Goal: Complete application form

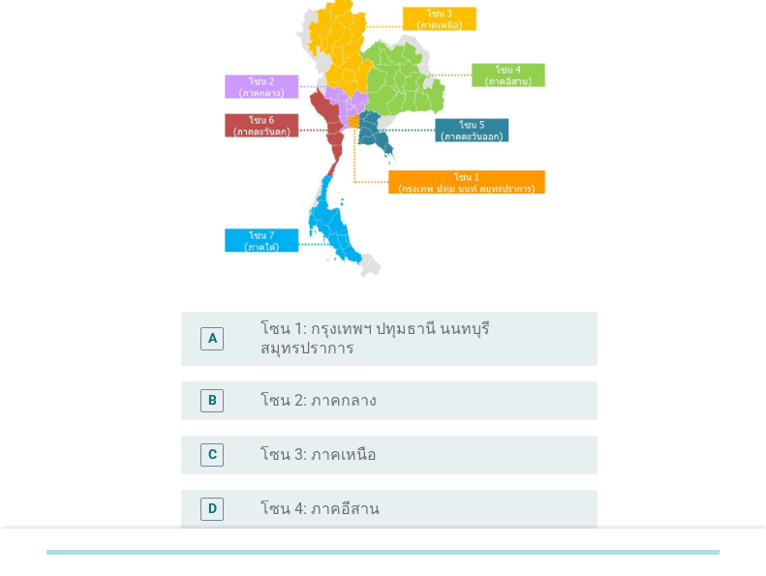
scroll to position [232, 0]
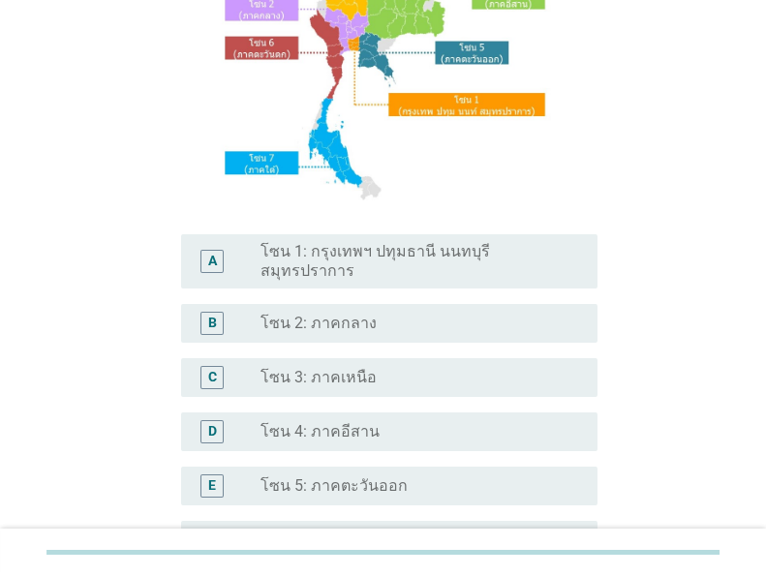
click at [397, 370] on div "radio_button_unchecked โซน 3: ภาคเหนือ" at bounding box center [413, 377] width 306 height 19
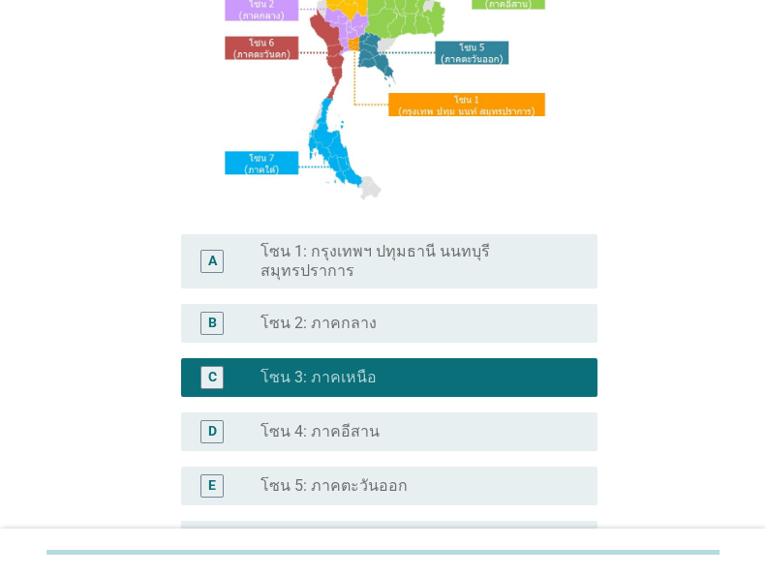
scroll to position [465, 0]
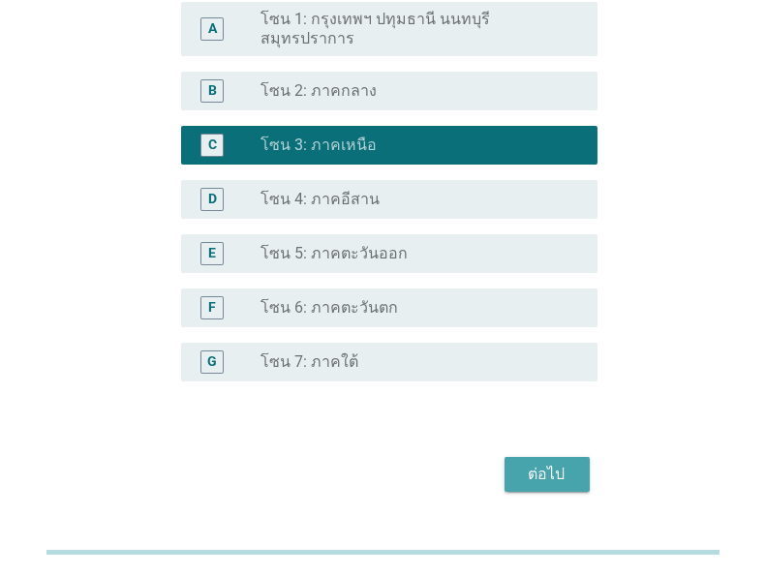
click at [552, 463] on div "ต่อไป" at bounding box center [547, 474] width 54 height 23
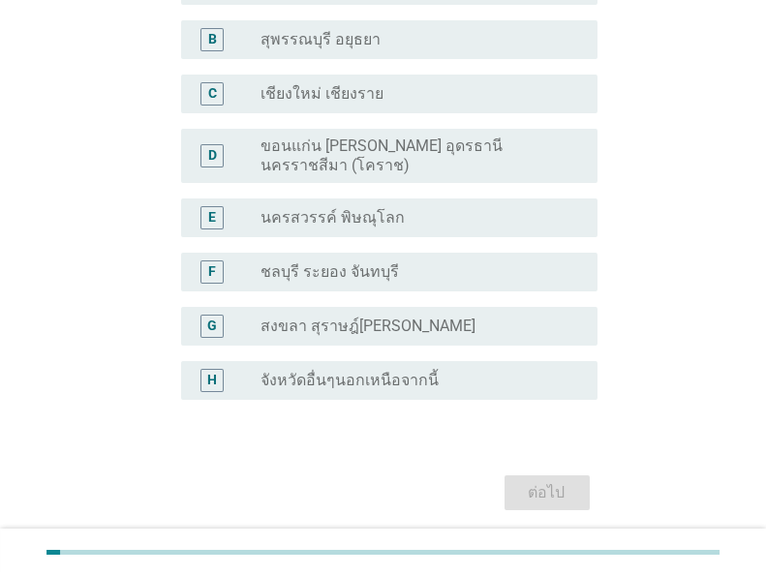
scroll to position [77, 0]
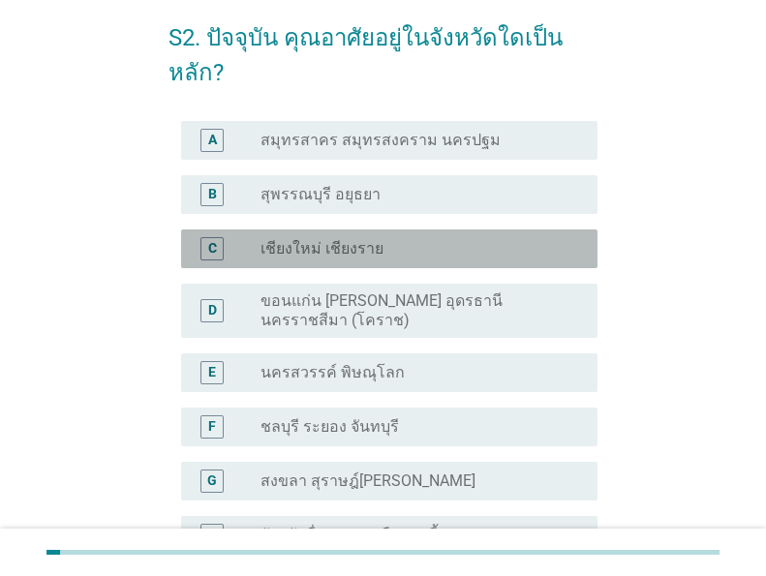
click at [410, 252] on div "radio_button_unchecked เชียงใหม่ เชียงราย" at bounding box center [413, 248] width 306 height 19
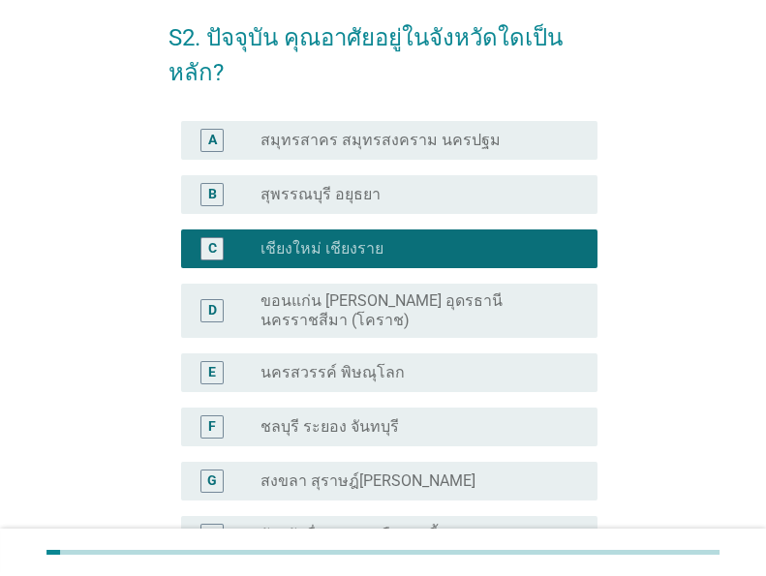
scroll to position [296, 0]
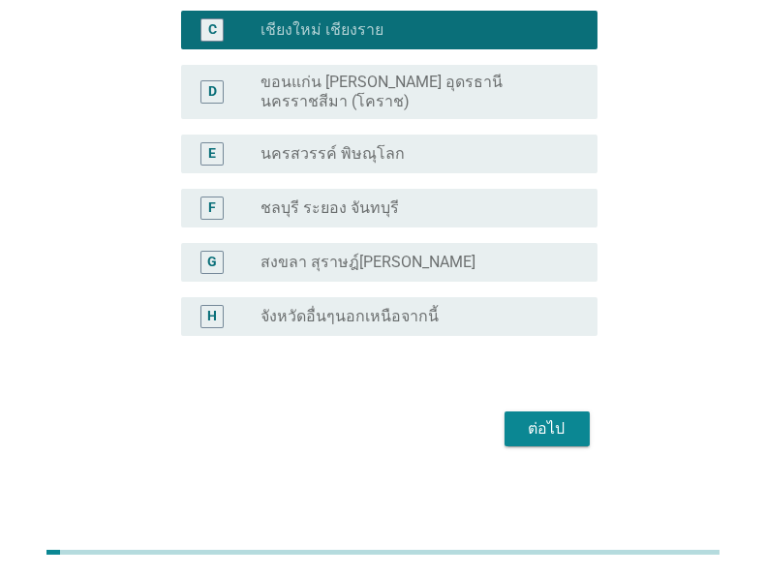
click at [560, 439] on button "ต่อไป" at bounding box center [546, 428] width 85 height 35
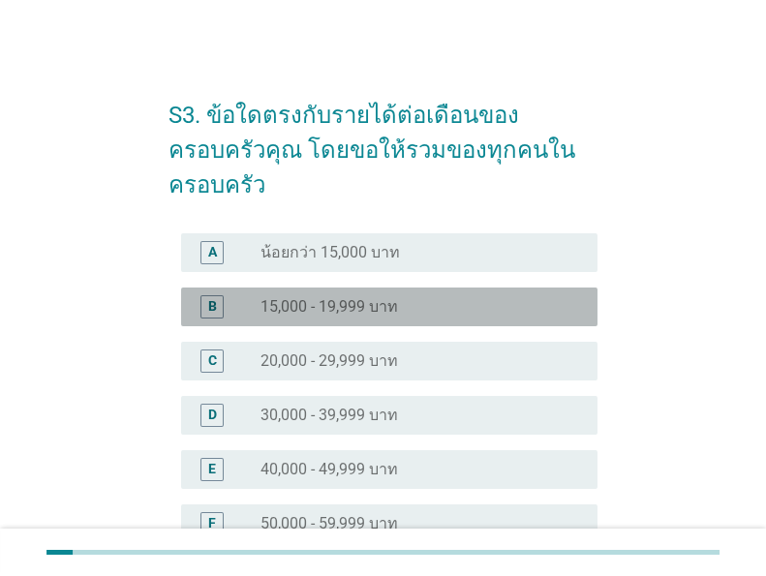
click at [465, 297] on div "radio_button_unchecked 15,000 - 19,999 บาท" at bounding box center [413, 306] width 306 height 19
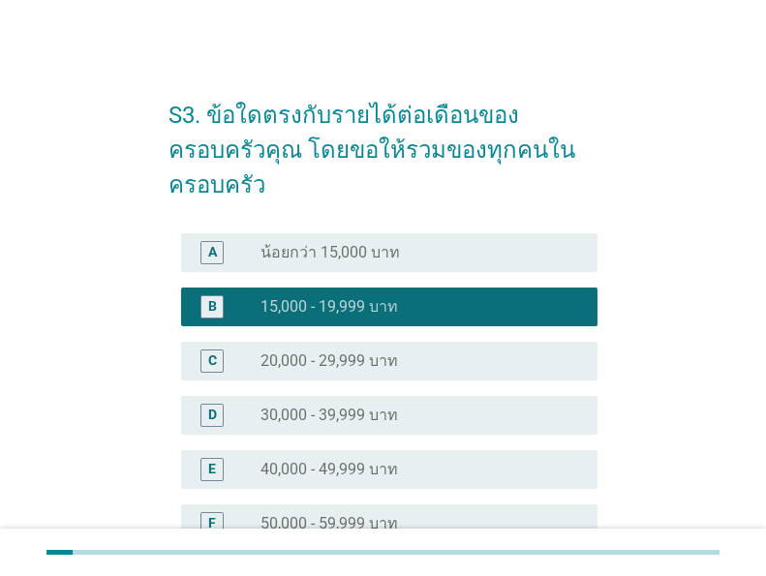
scroll to position [443, 0]
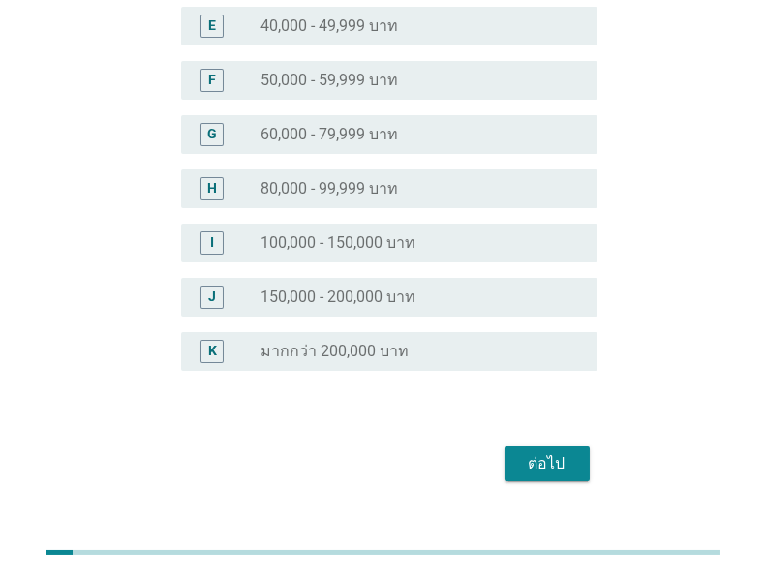
click at [526, 452] on div "ต่อไป" at bounding box center [547, 463] width 54 height 23
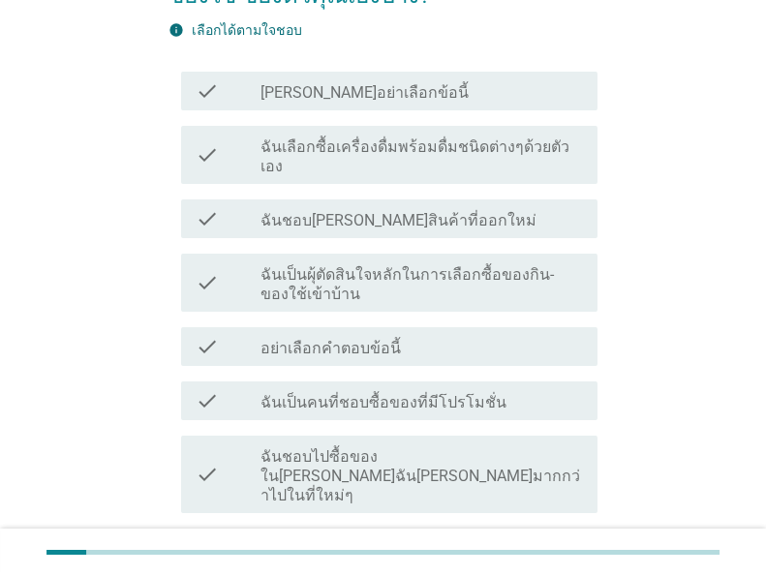
scroll to position [232, 0]
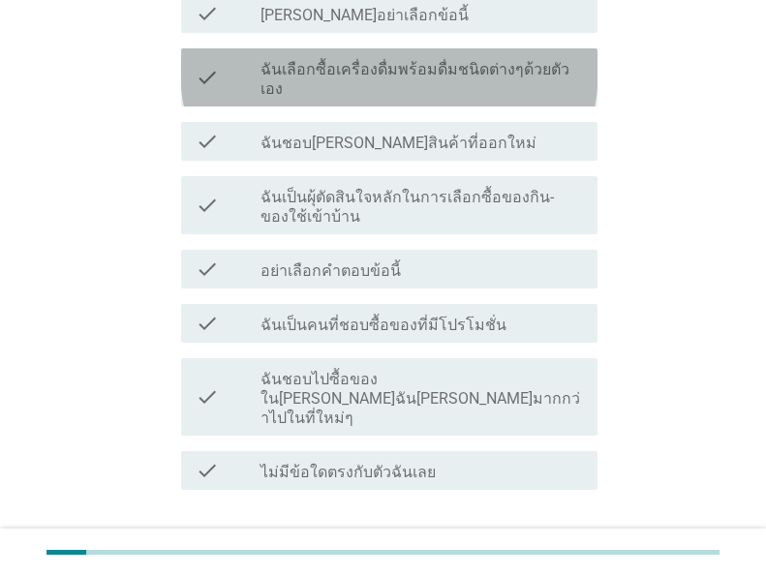
click at [508, 67] on label "ฉันเลือกซื้อเครื่องดื่มพร้อมดื่มชนิดต่างๆด้วยตัวเอง" at bounding box center [420, 79] width 321 height 39
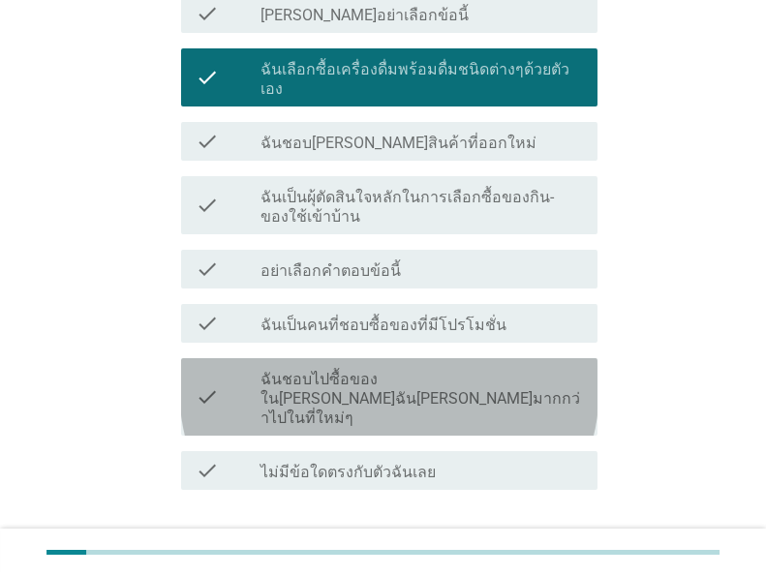
click at [498, 370] on label "ฉันชอบไปซื้อของใน[PERSON_NAME]ฉัน[PERSON_NAME]มากกว่าไปในที่ใหม่ๆ" at bounding box center [420, 399] width 321 height 58
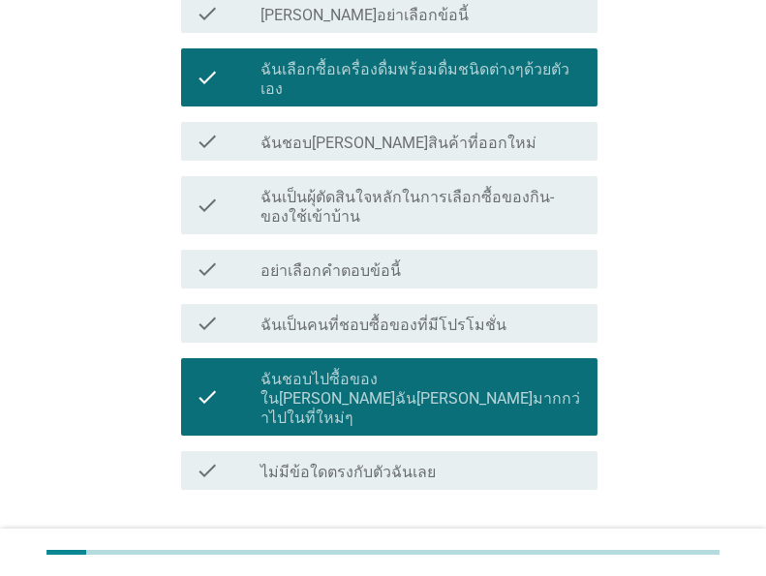
click at [556, 548] on div "ต่อไป" at bounding box center [547, 559] width 54 height 23
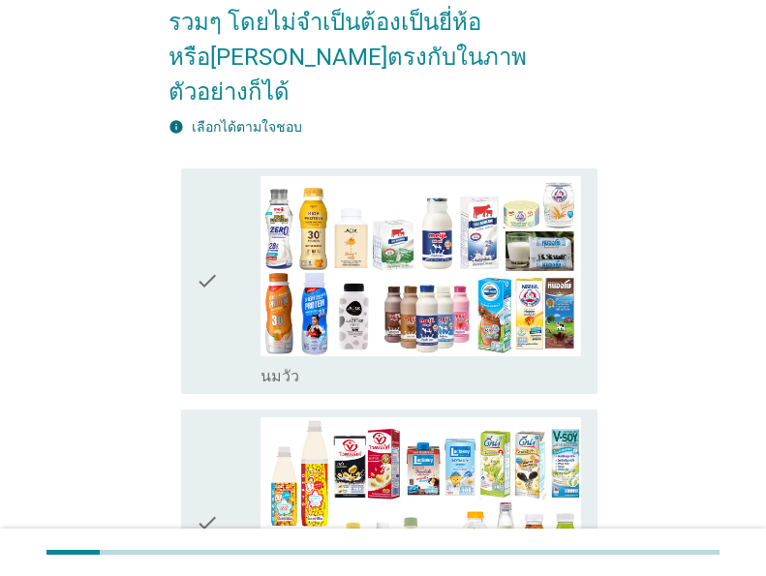
scroll to position [0, 0]
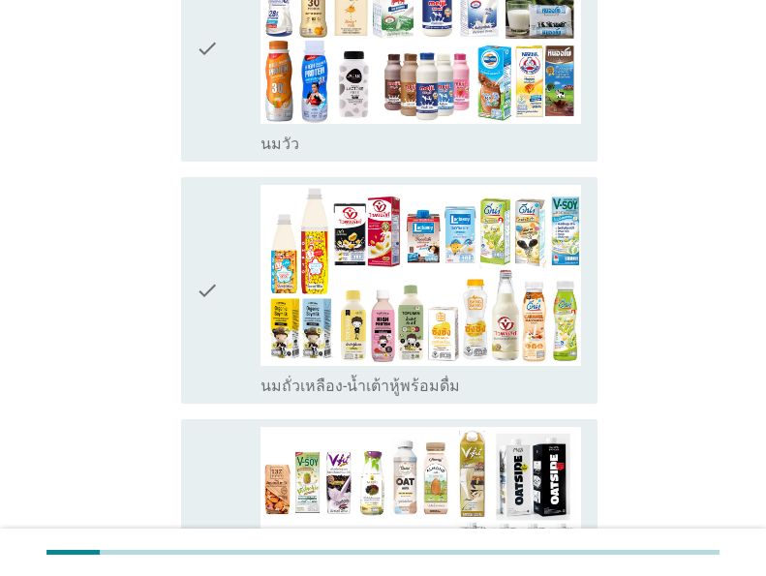
scroll to position [310, 0]
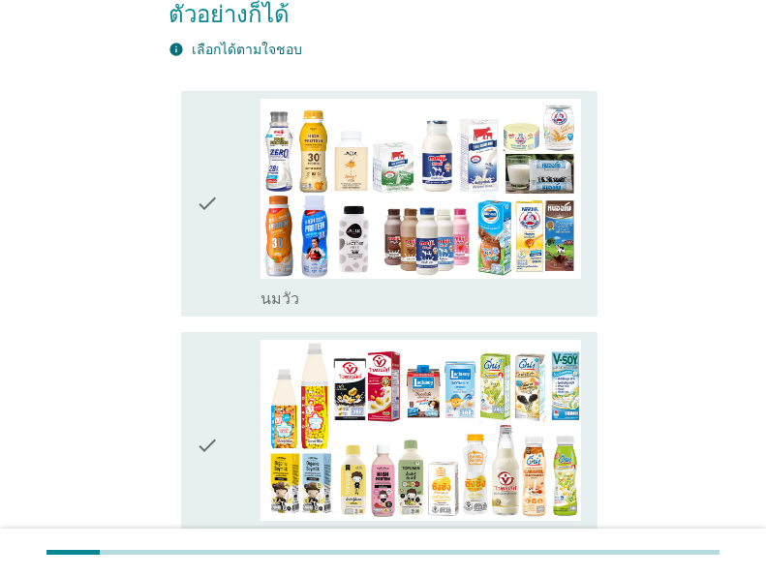
click at [196, 178] on icon "check" at bounding box center [207, 204] width 23 height 211
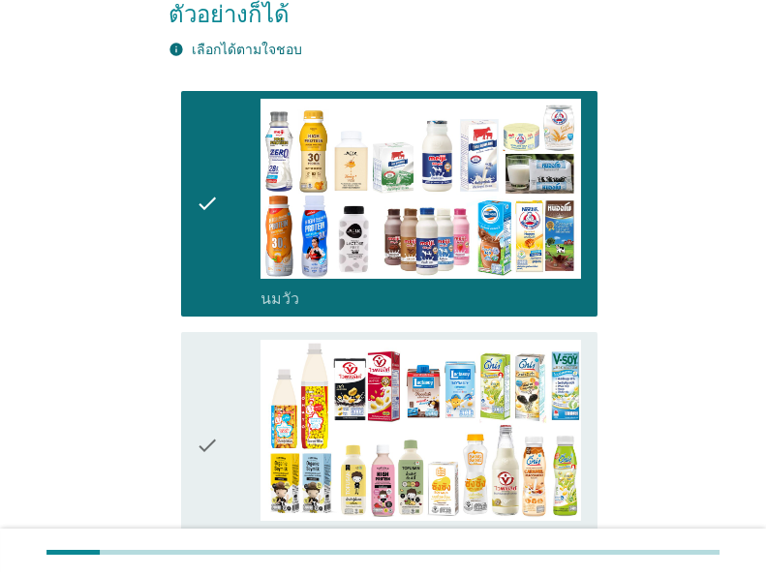
scroll to position [697, 0]
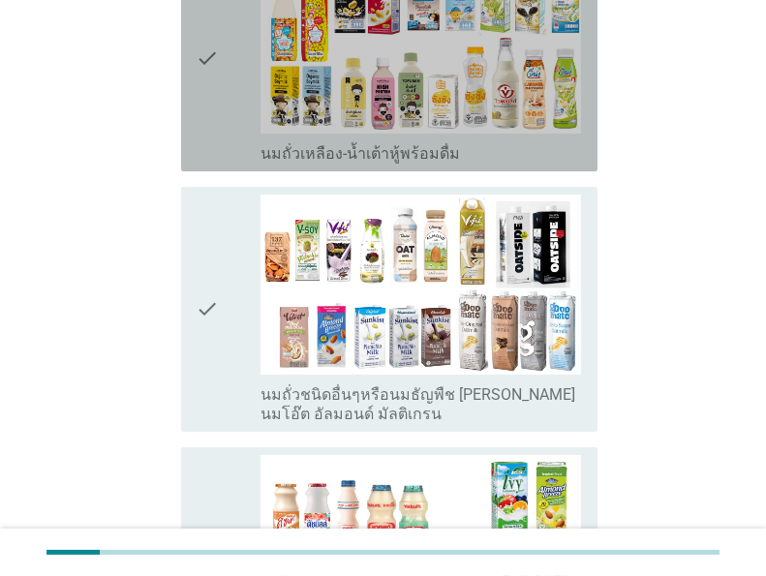
click at [207, 77] on icon "check" at bounding box center [207, 58] width 23 height 211
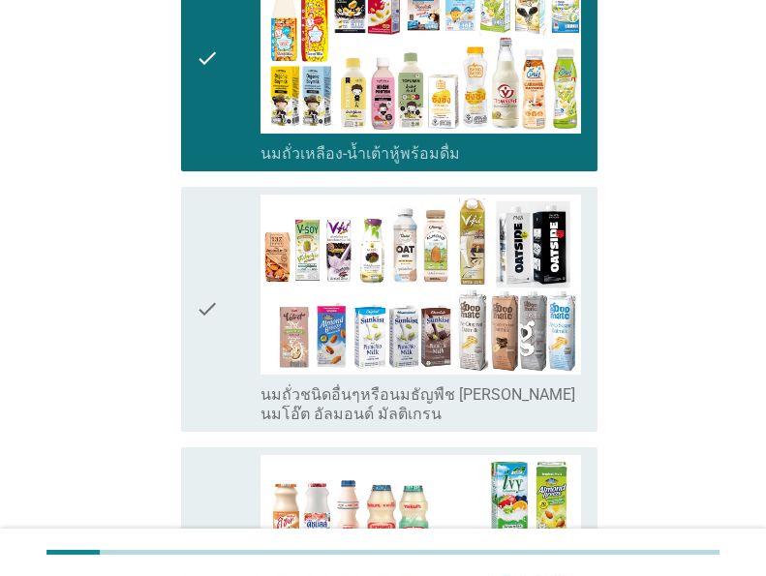
click at [207, 273] on icon "check" at bounding box center [207, 310] width 23 height 230
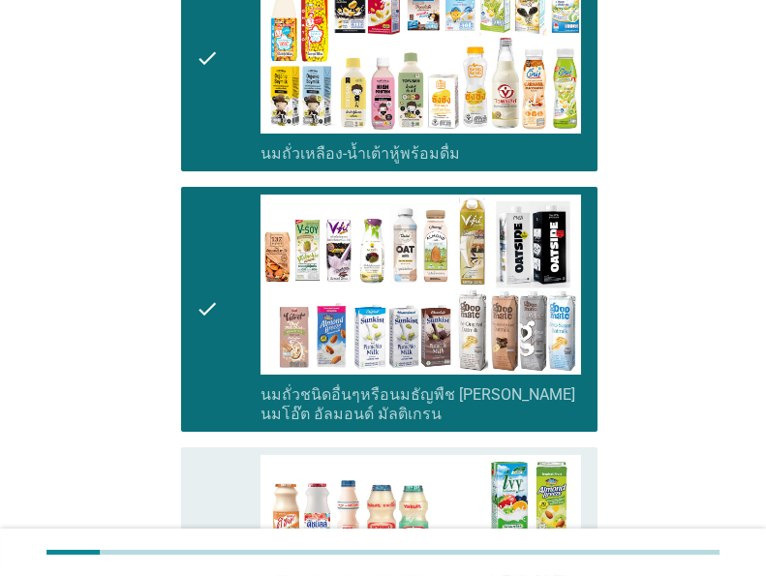
scroll to position [852, 0]
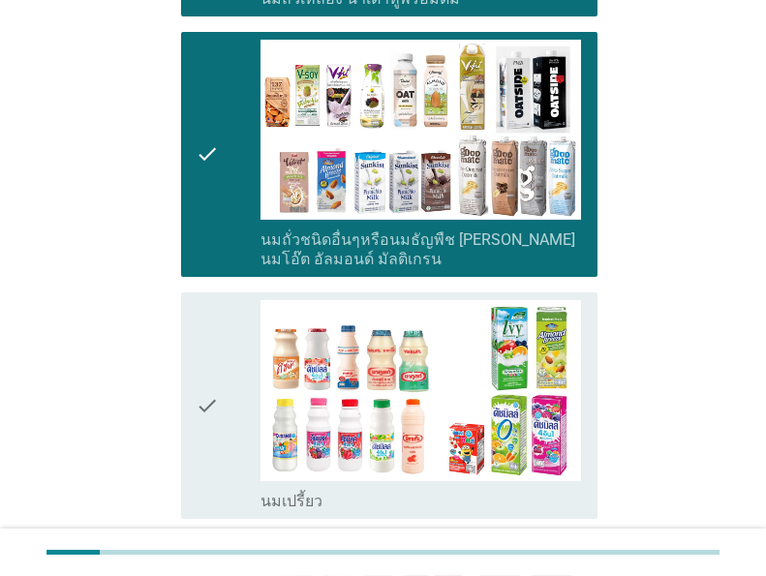
click at [220, 366] on div "check" at bounding box center [228, 405] width 64 height 211
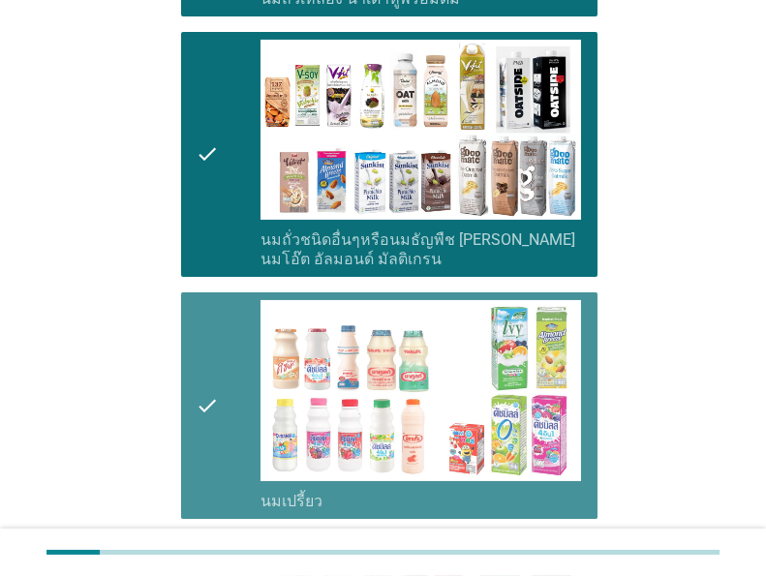
scroll to position [1161, 0]
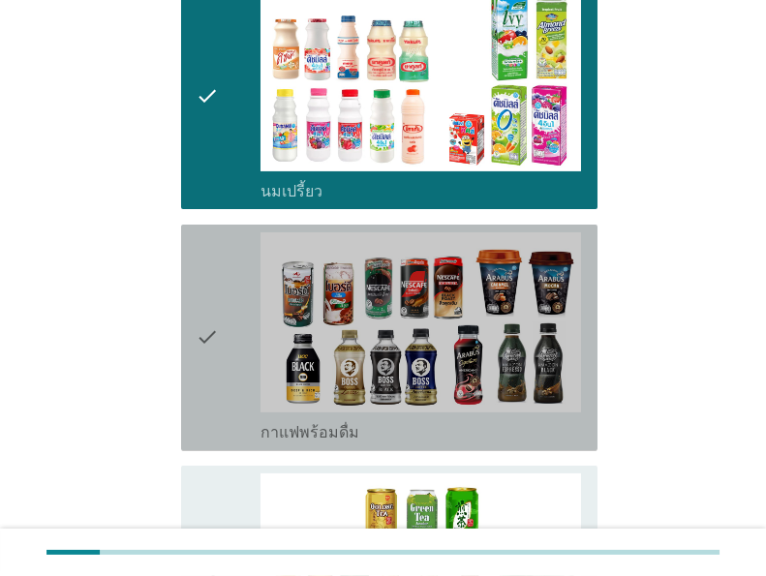
click at [215, 309] on icon "check" at bounding box center [207, 337] width 23 height 211
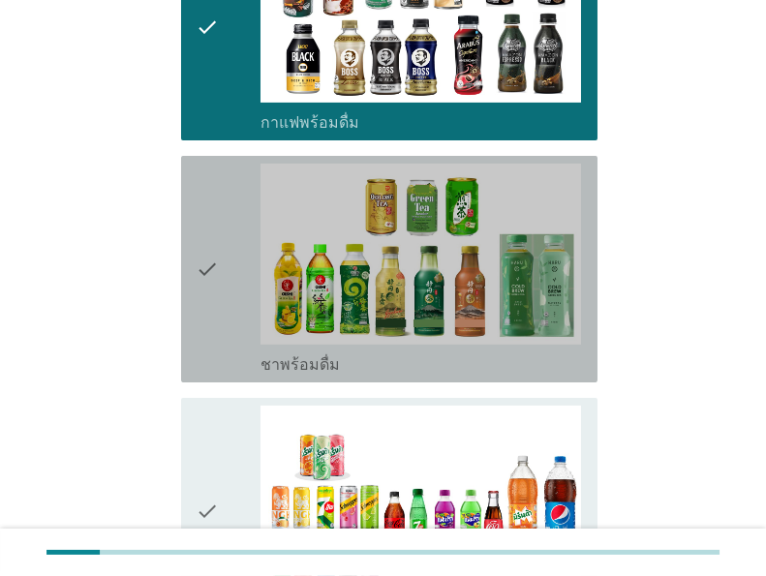
click at [197, 255] on icon "check" at bounding box center [207, 269] width 23 height 211
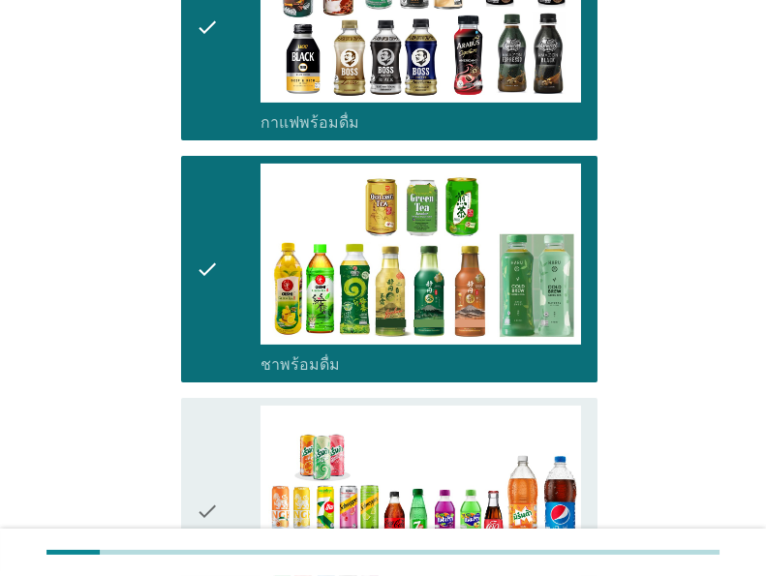
scroll to position [1703, 0]
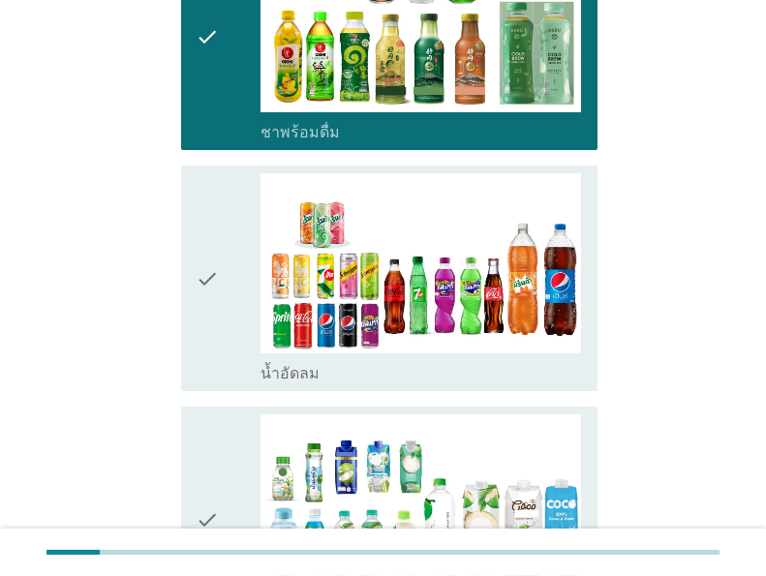
click at [197, 255] on icon "check" at bounding box center [207, 278] width 23 height 211
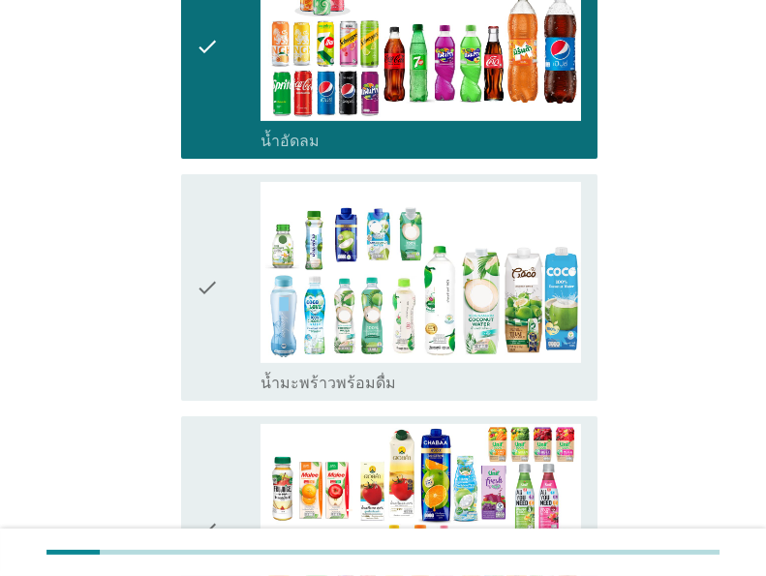
click at [196, 251] on icon "check" at bounding box center [207, 287] width 23 height 211
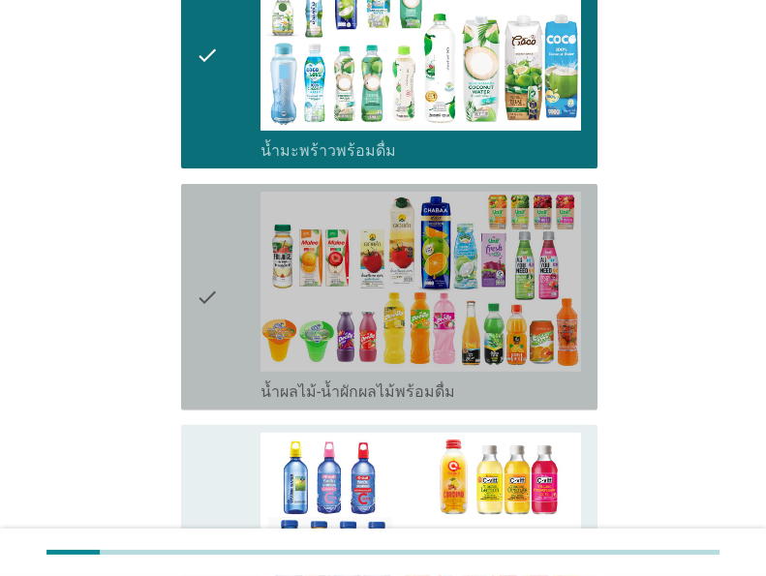
click at [196, 251] on icon "check" at bounding box center [207, 297] width 23 height 211
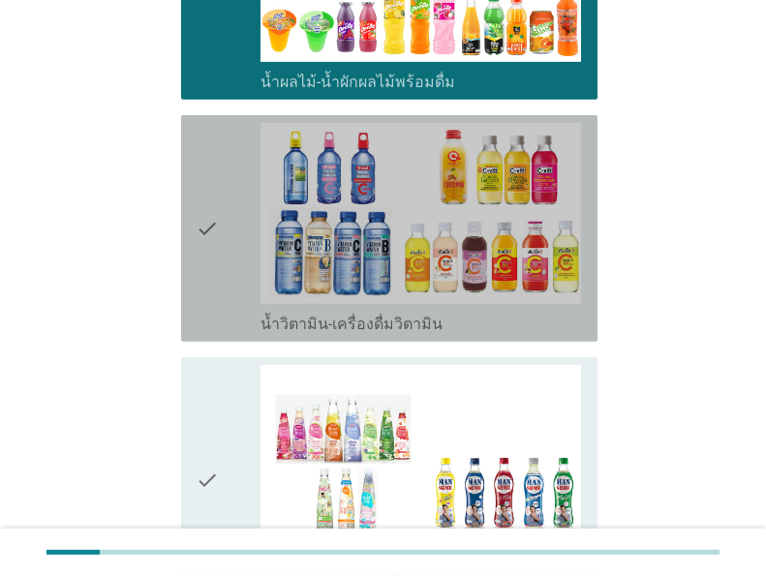
click at [196, 251] on icon "check" at bounding box center [207, 228] width 23 height 211
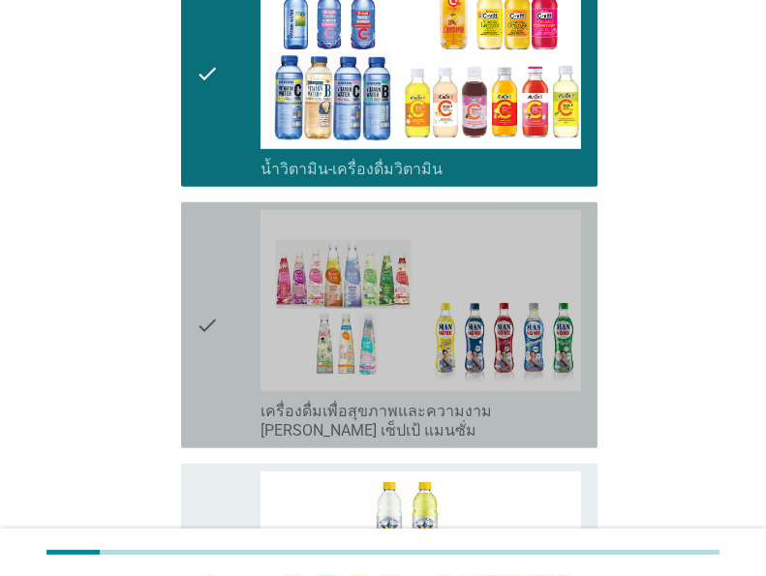
click at [196, 251] on icon "check" at bounding box center [207, 325] width 23 height 230
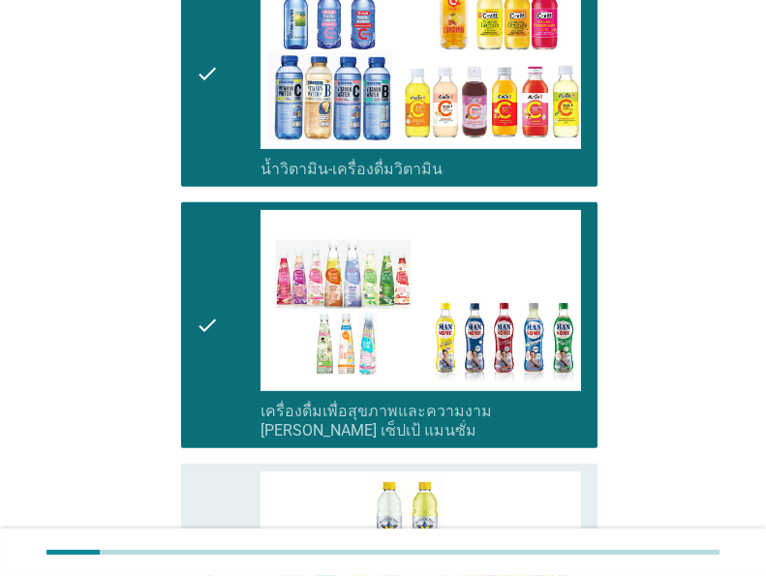
scroll to position [2865, 0]
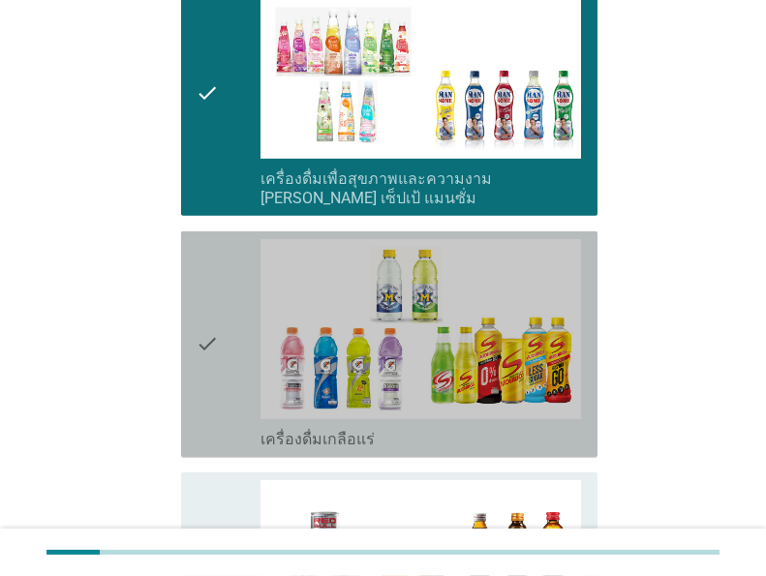
click at [196, 251] on icon "check" at bounding box center [207, 344] width 23 height 211
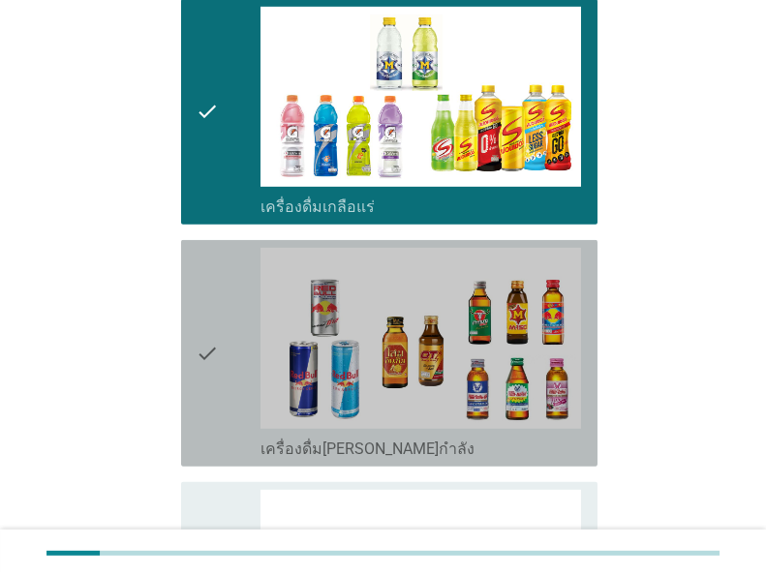
click at [196, 251] on icon "check" at bounding box center [207, 353] width 23 height 211
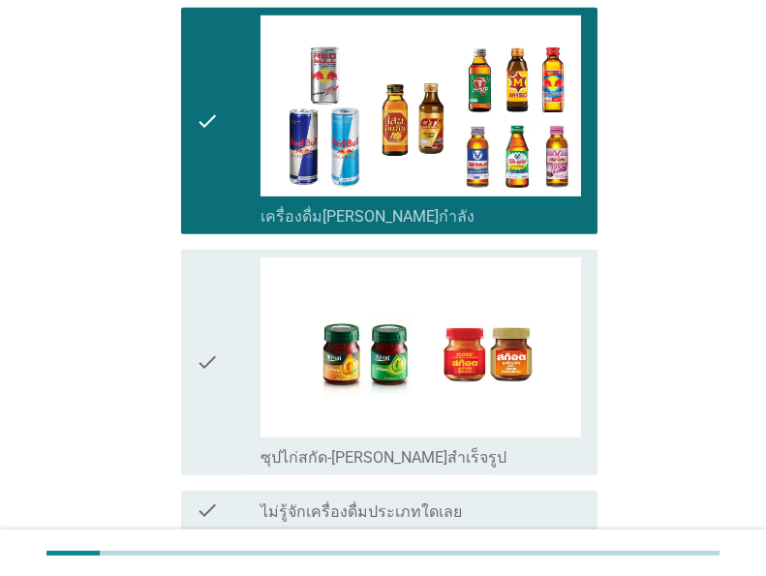
scroll to position [3407, 0]
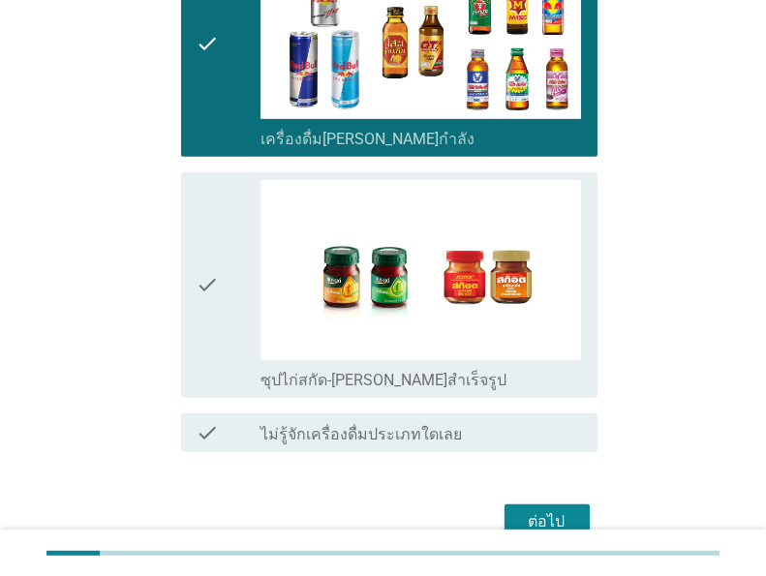
click at [196, 251] on icon "check" at bounding box center [207, 285] width 23 height 211
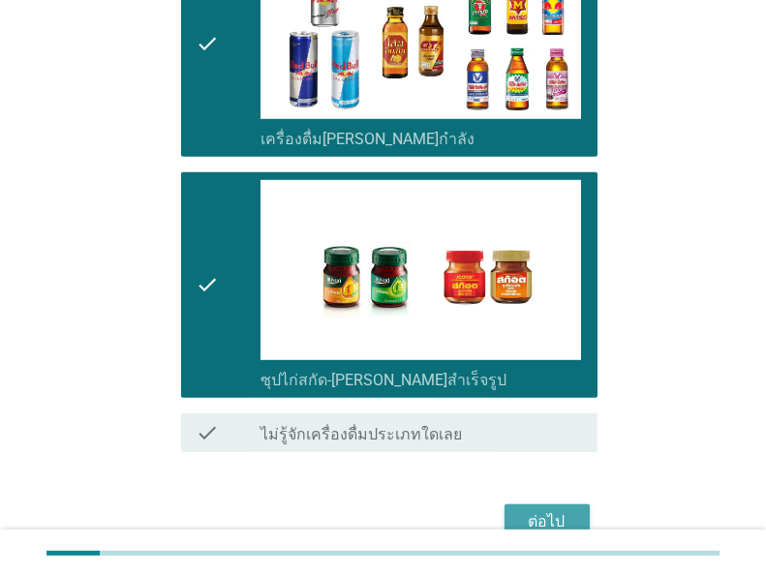
click at [541, 510] on div "ต่อไป" at bounding box center [547, 521] width 54 height 23
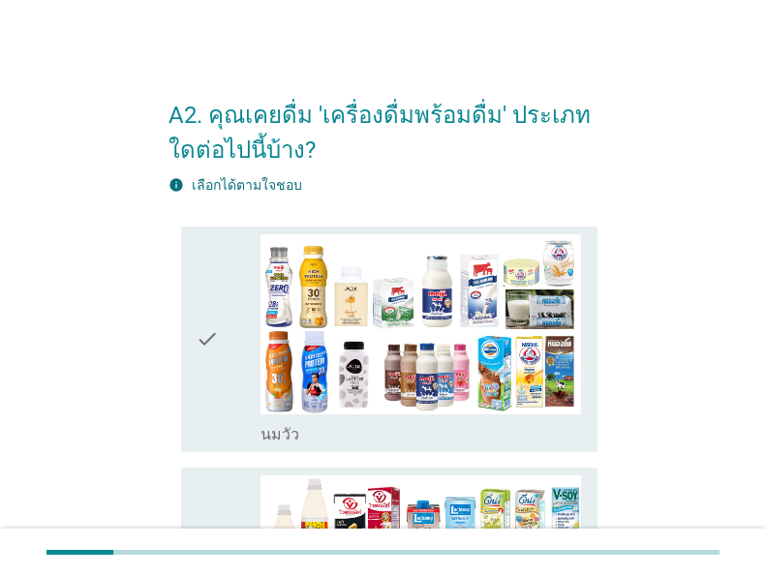
scroll to position [387, 0]
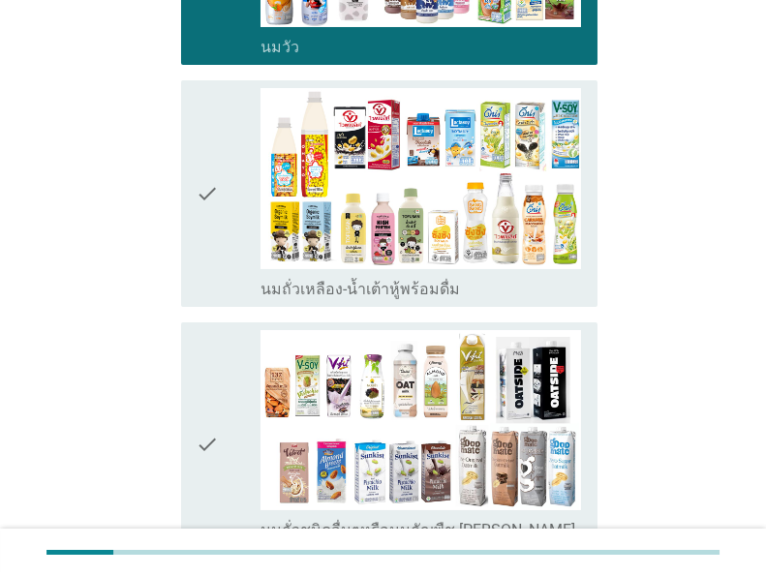
click at [204, 199] on icon "check" at bounding box center [207, 193] width 23 height 211
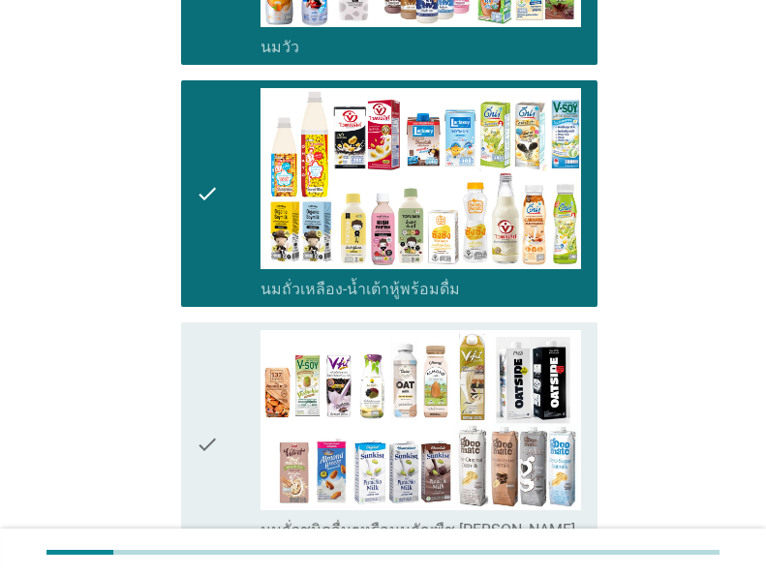
scroll to position [542, 0]
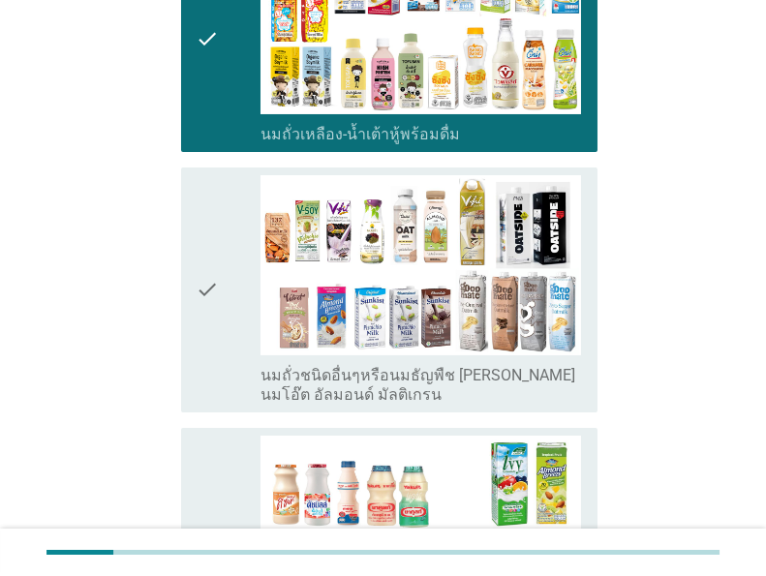
click at [211, 233] on icon "check" at bounding box center [207, 290] width 23 height 230
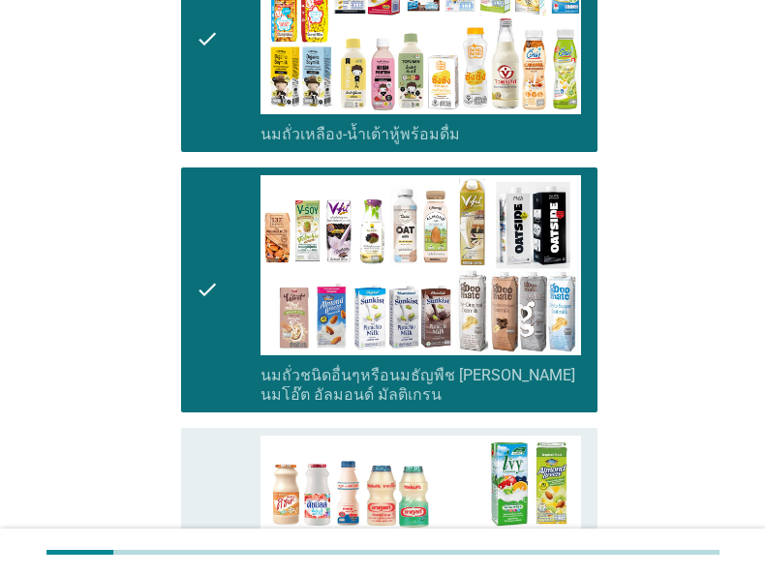
scroll to position [774, 0]
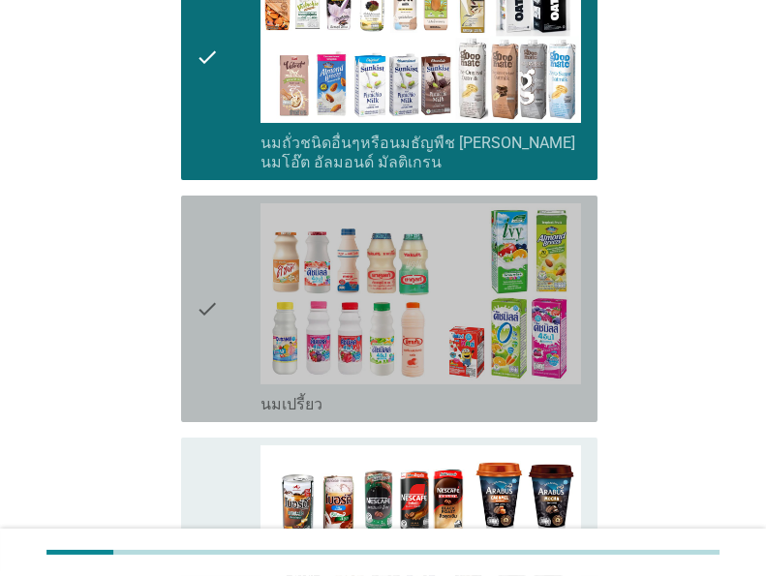
click at [211, 240] on icon "check" at bounding box center [207, 308] width 23 height 211
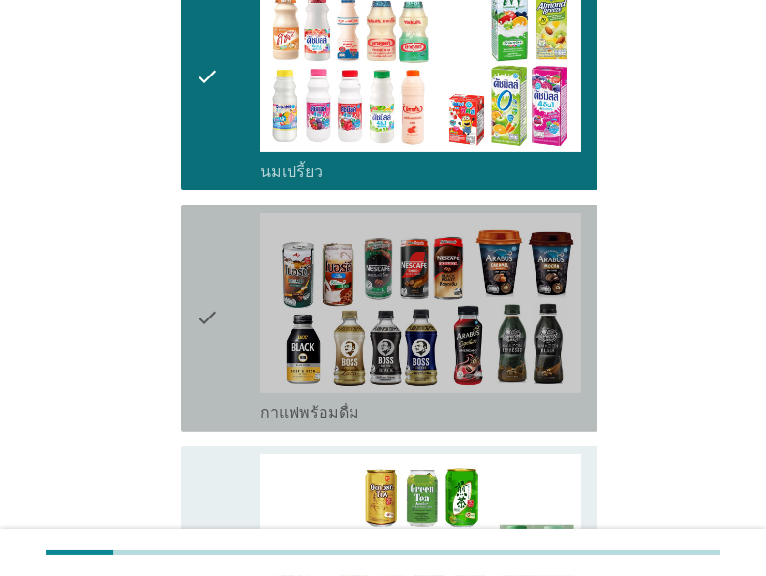
click at [211, 240] on icon "check" at bounding box center [207, 318] width 23 height 211
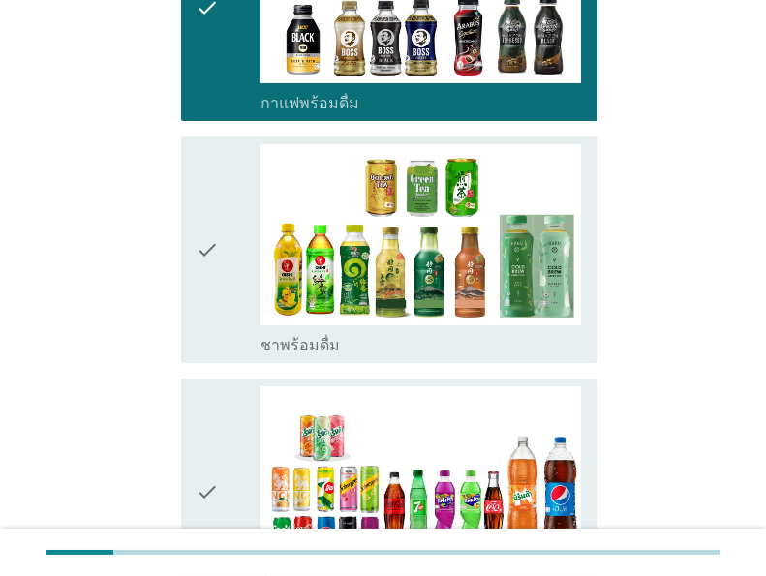
click at [211, 240] on icon "check" at bounding box center [207, 249] width 23 height 211
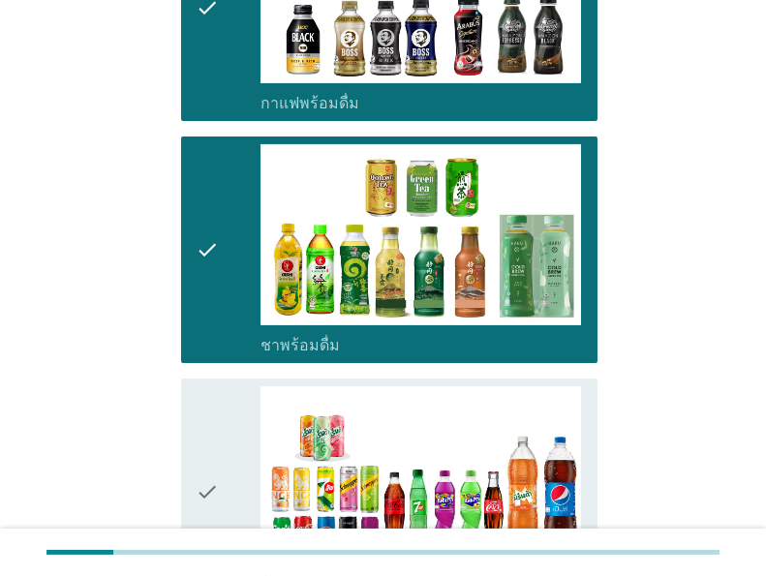
scroll to position [1549, 0]
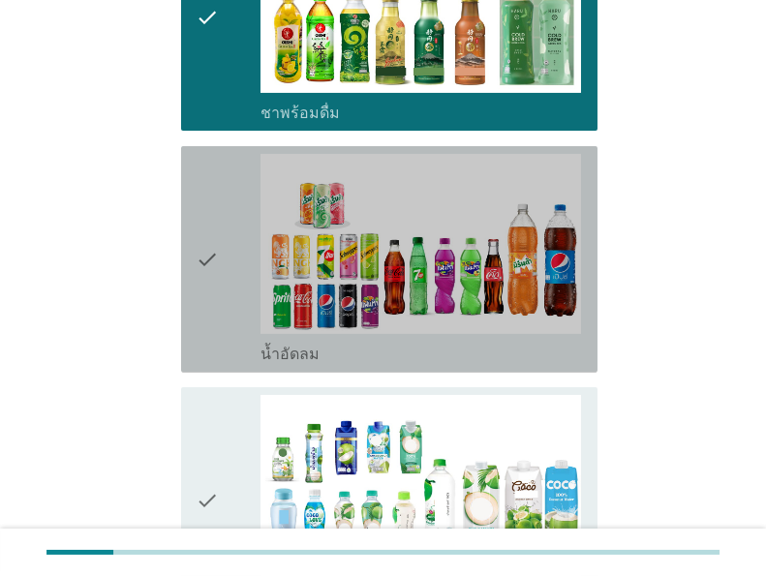
click at [211, 240] on icon "check" at bounding box center [207, 259] width 23 height 211
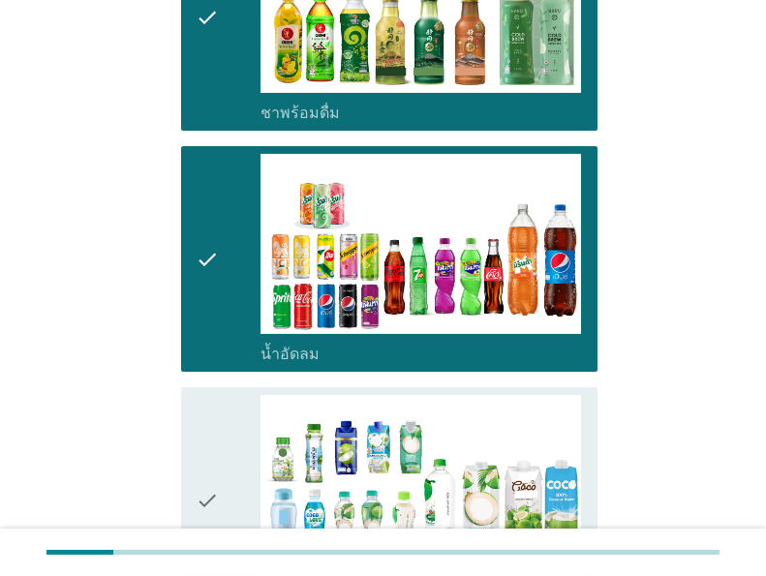
scroll to position [1781, 0]
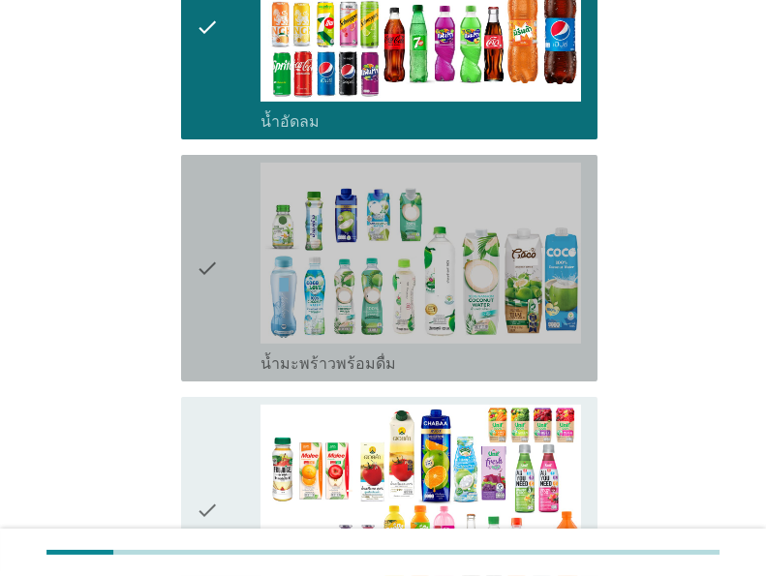
click at [211, 240] on icon "check" at bounding box center [207, 268] width 23 height 211
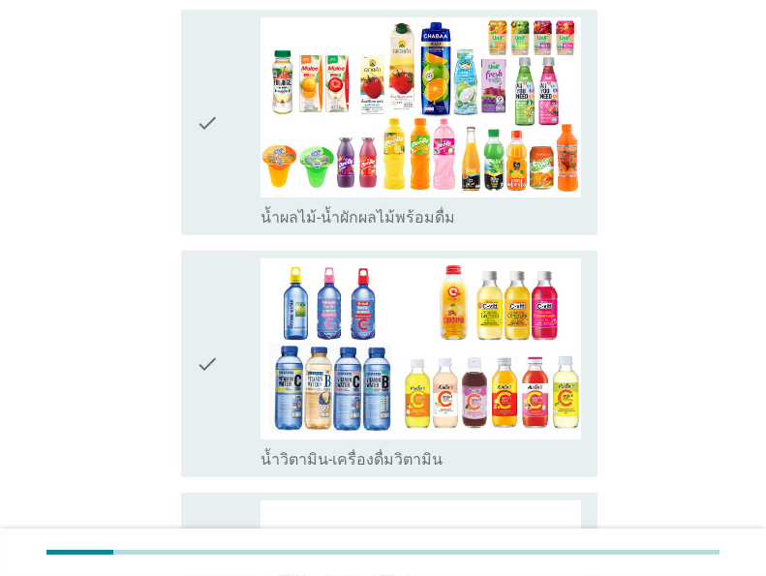
scroll to position [2245, 0]
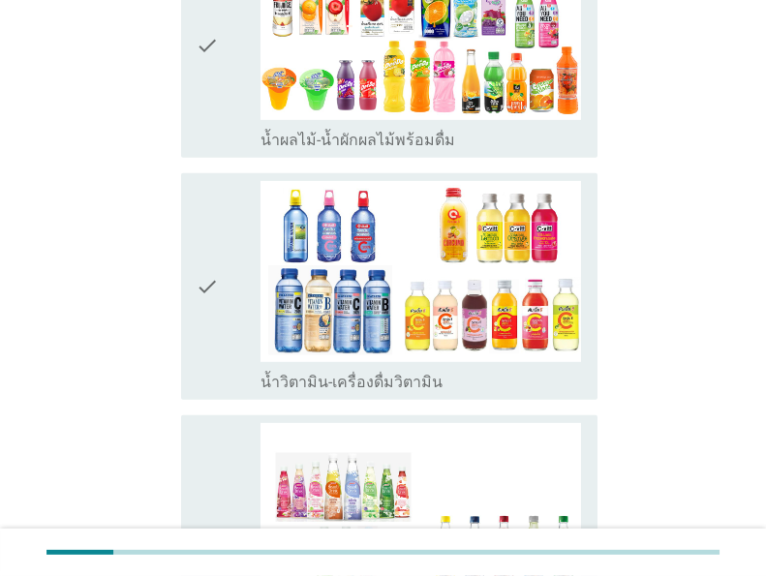
click at [220, 112] on div "check" at bounding box center [228, 45] width 64 height 211
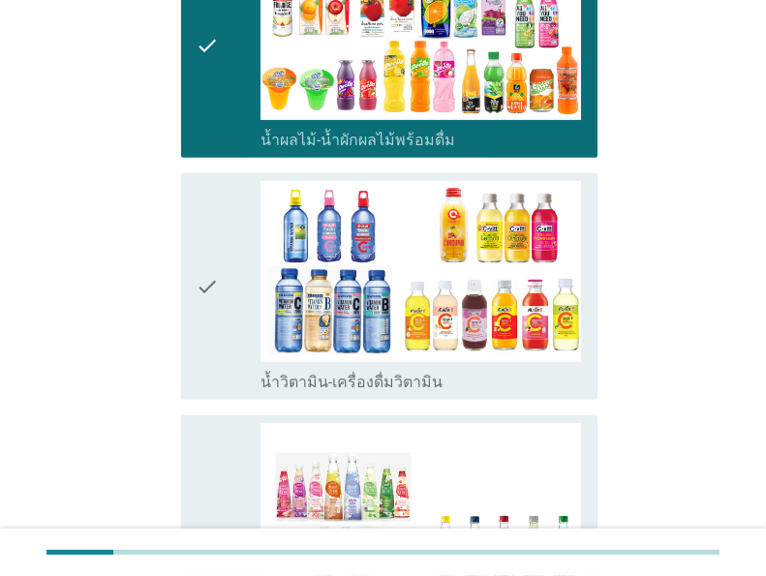
click at [220, 255] on div "check" at bounding box center [228, 286] width 64 height 211
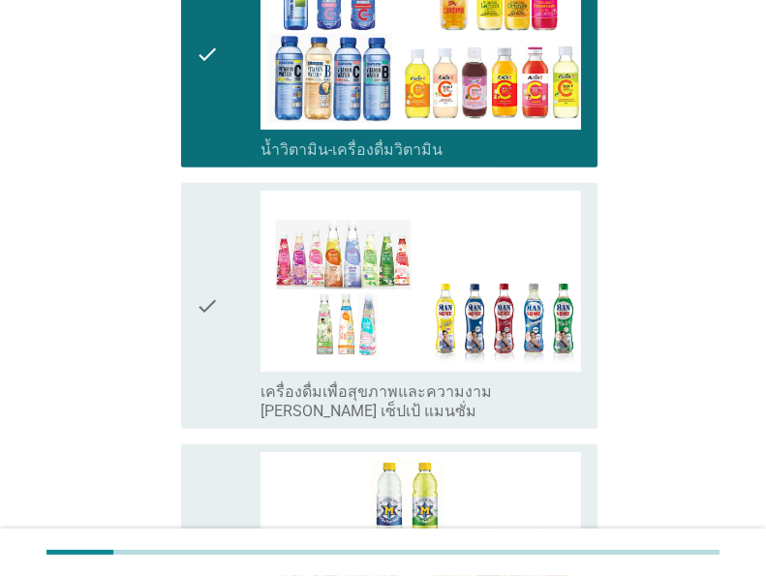
scroll to position [2632, 0]
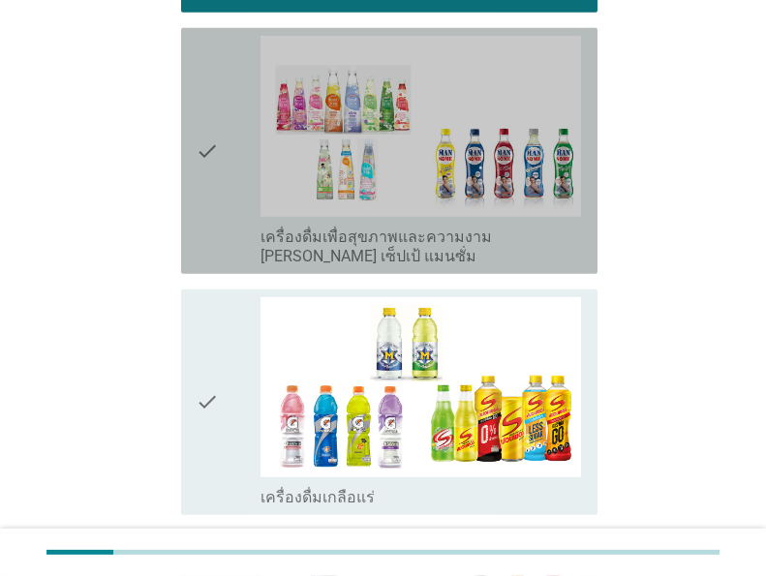
click at [221, 149] on div "check" at bounding box center [228, 151] width 64 height 230
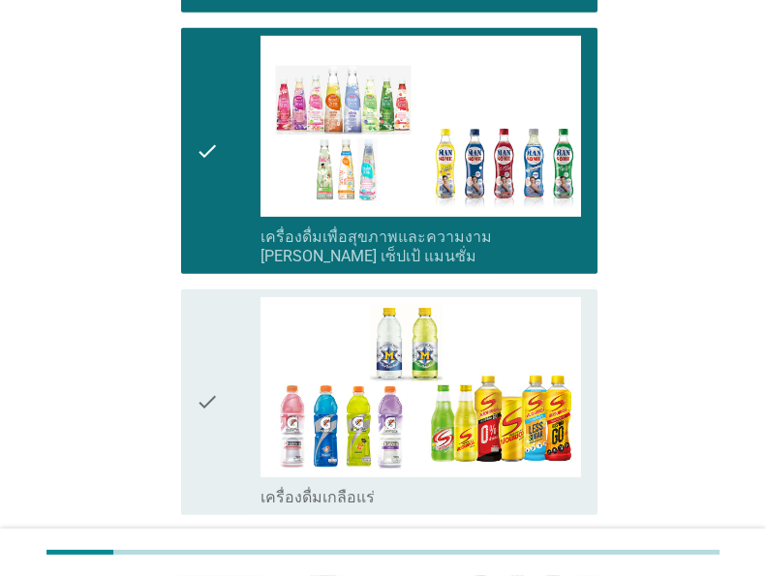
scroll to position [2865, 0]
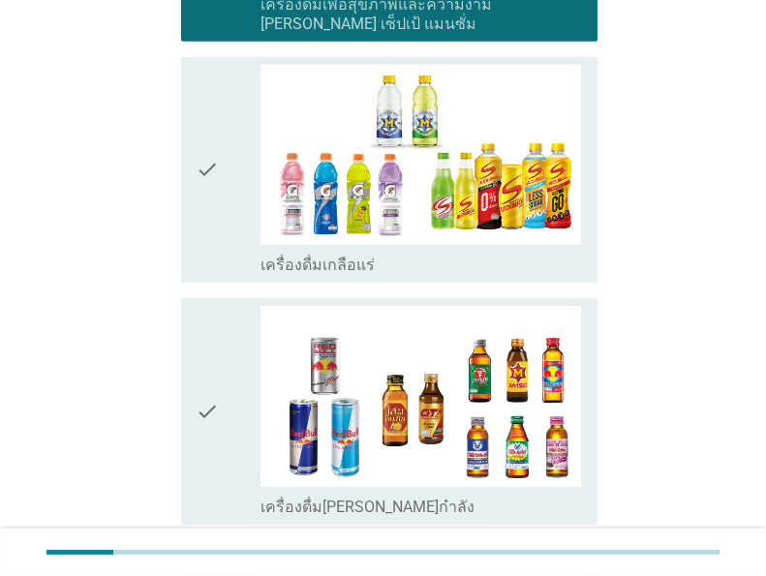
click at [225, 196] on div "check" at bounding box center [228, 170] width 64 height 211
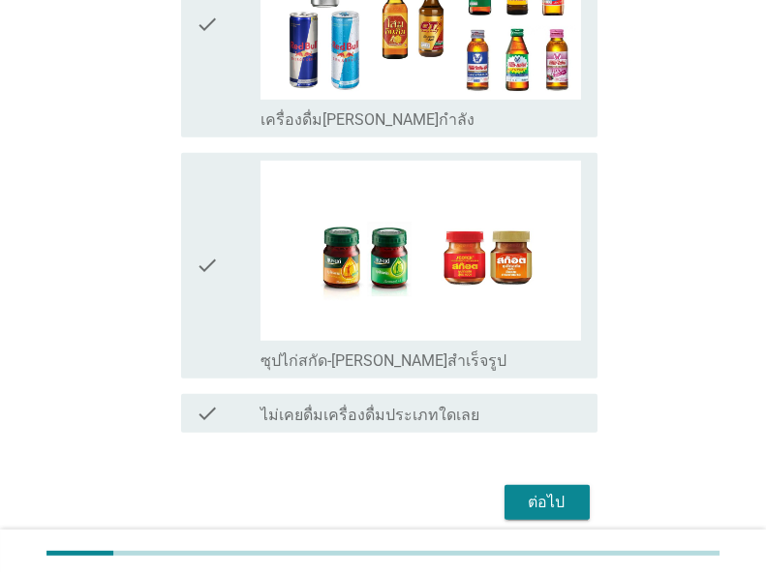
scroll to position [3323, 0]
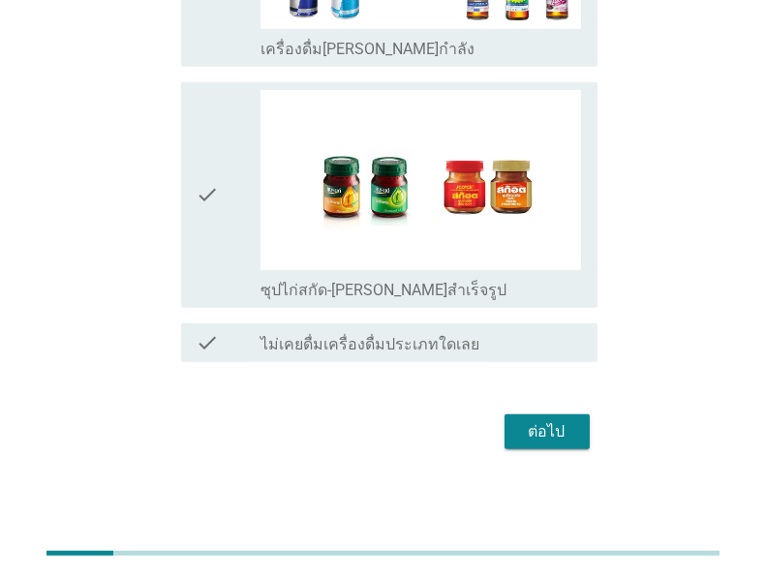
click at [547, 427] on div "ต่อไป" at bounding box center [547, 431] width 54 height 23
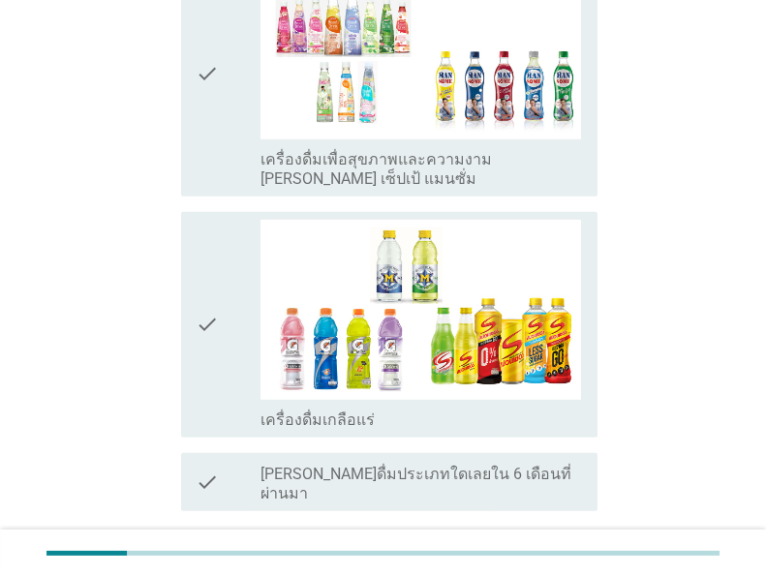
scroll to position [2841, 0]
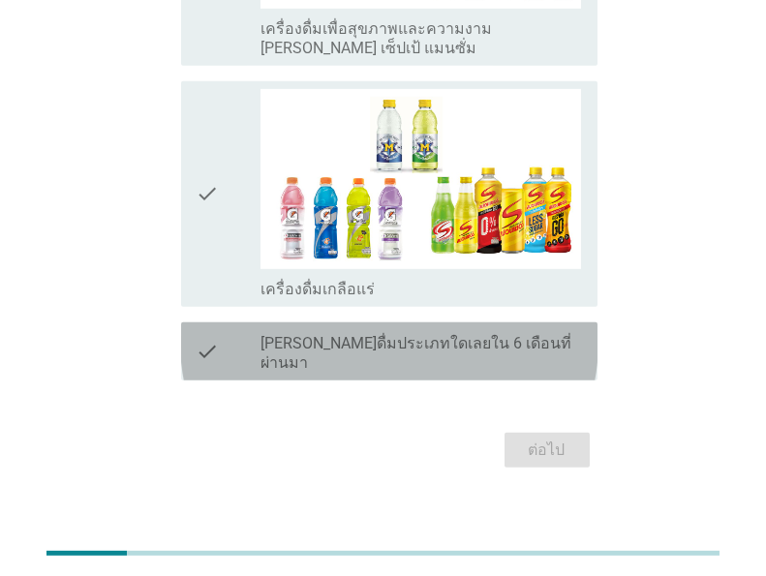
click at [526, 352] on div "check check_box_outline_blank [PERSON_NAME]ดื่มประเภทใดเลยใน 6 เดือนที่ผ่านมา" at bounding box center [389, 351] width 416 height 58
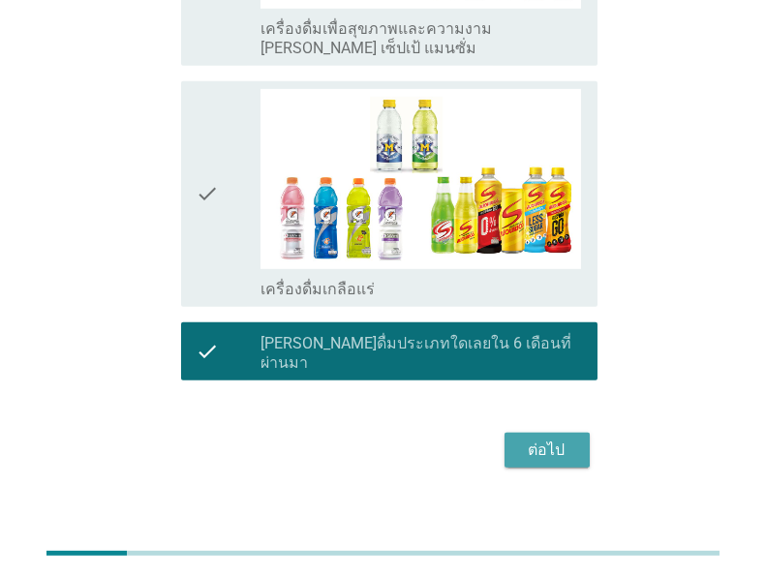
click at [560, 438] on div "ต่อไป" at bounding box center [547, 449] width 54 height 23
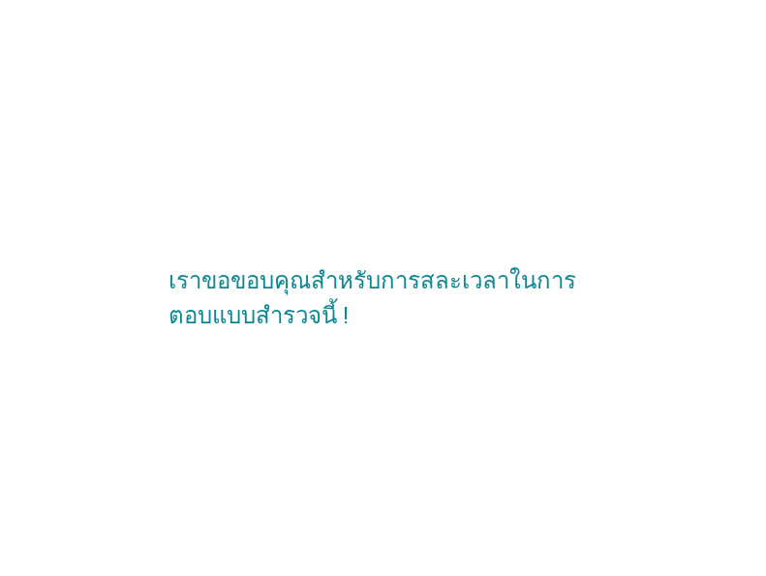
scroll to position [0, 0]
